Goal: Task Accomplishment & Management: Manage account settings

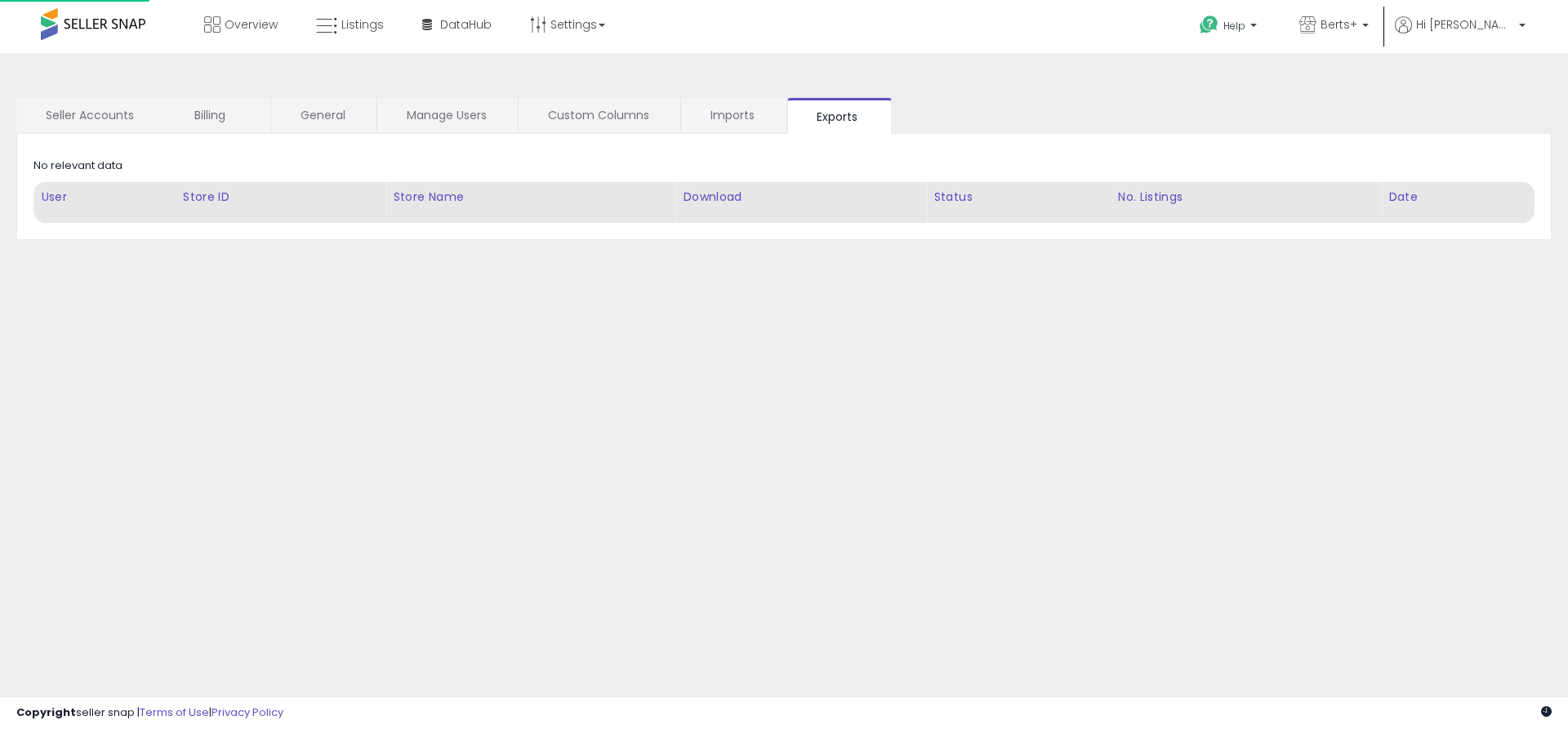
click at [839, 116] on link "Exports" at bounding box center [840, 116] width 104 height 36
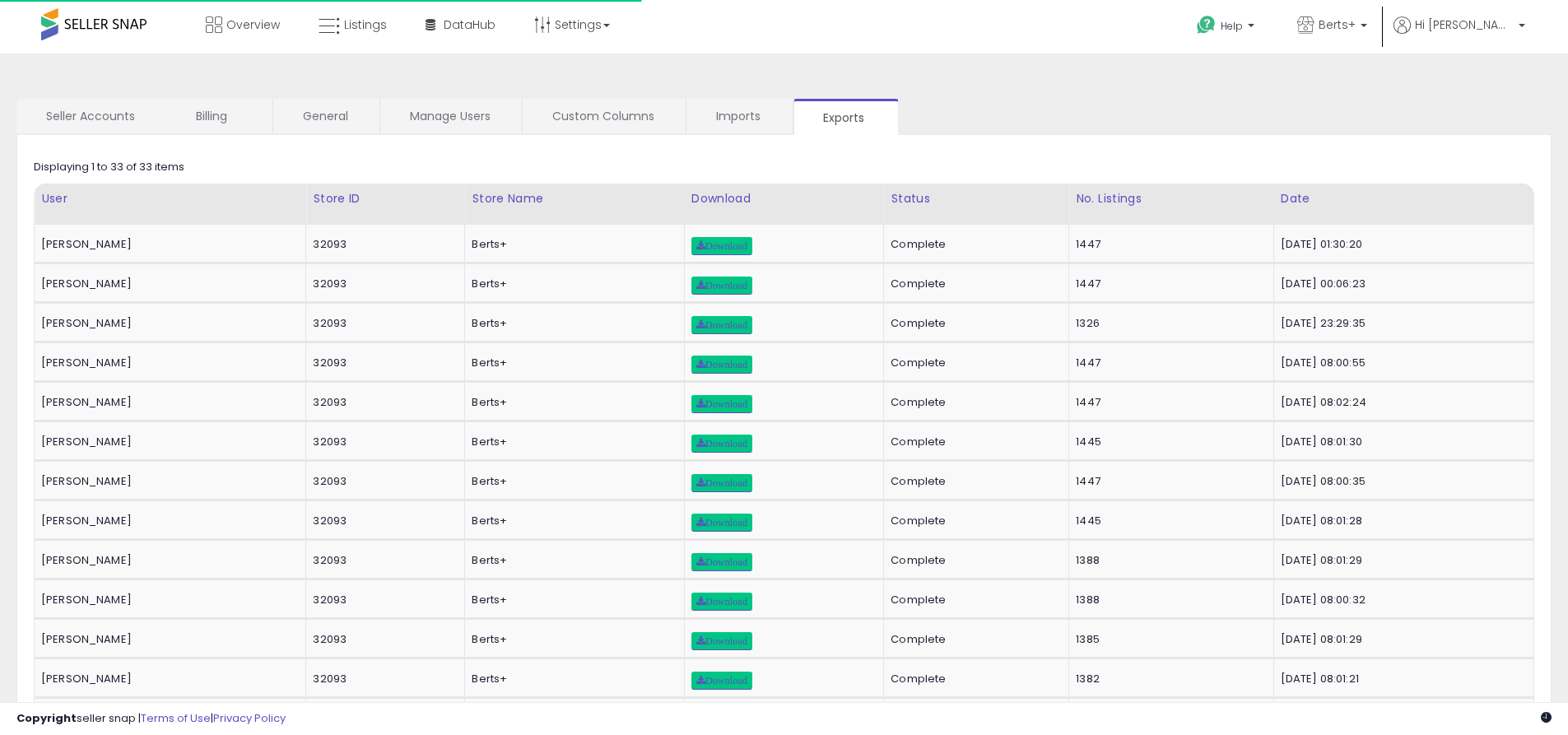
click at [845, 117] on link "Exports" at bounding box center [846, 117] width 105 height 37
